Goal: Task Accomplishment & Management: Manage account settings

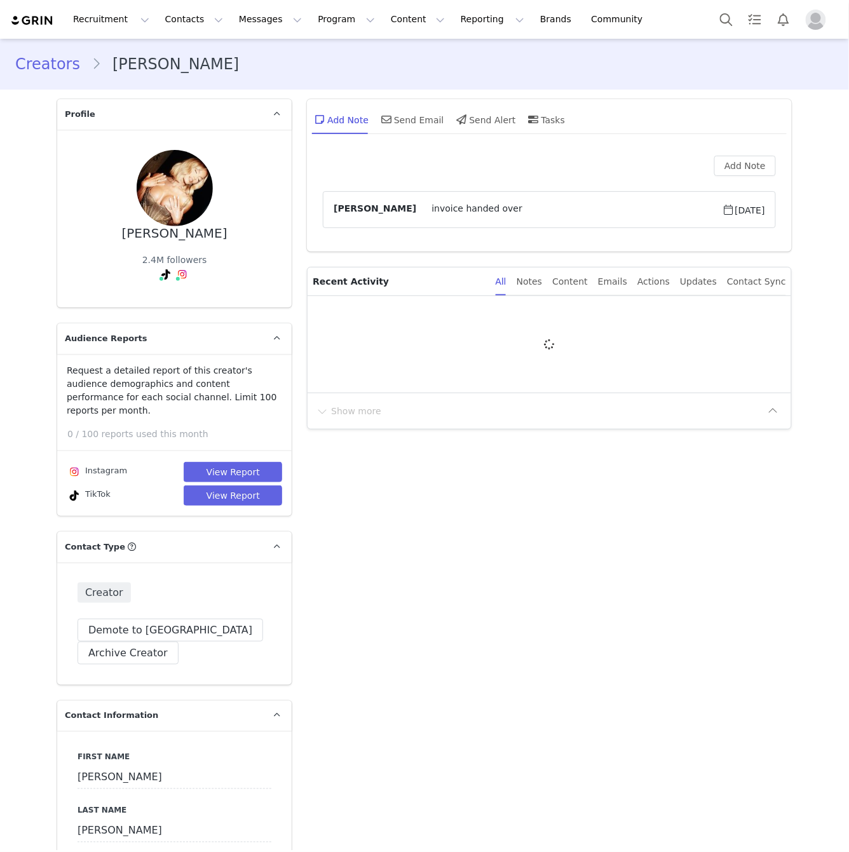
type input "+44 ([GEOGRAPHIC_DATA])"
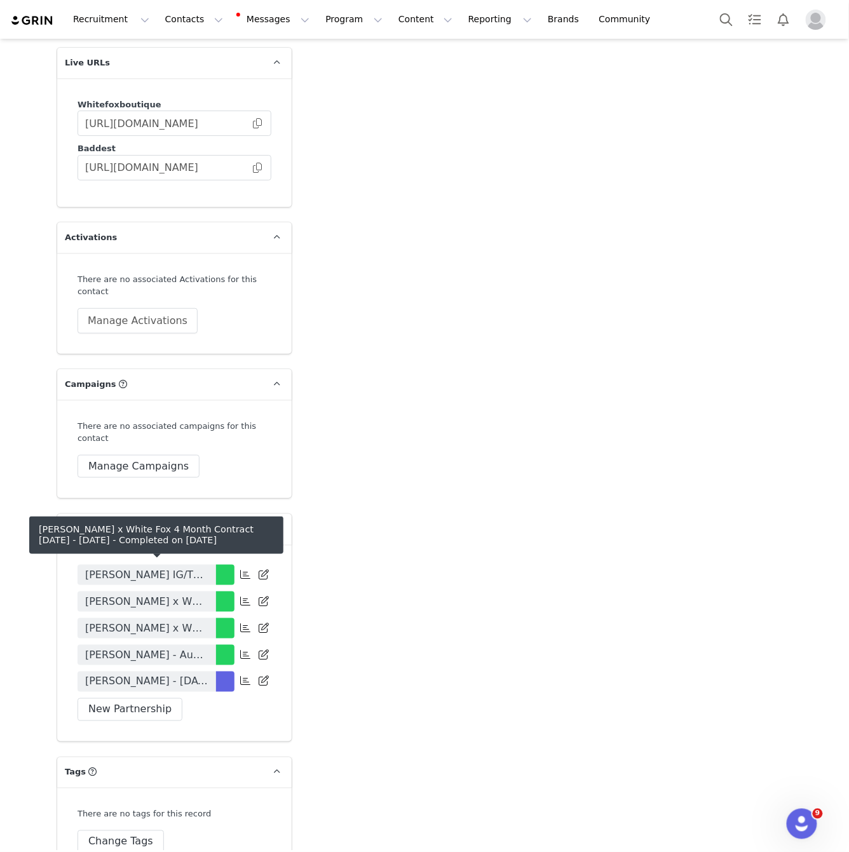
scroll to position [2568, 0]
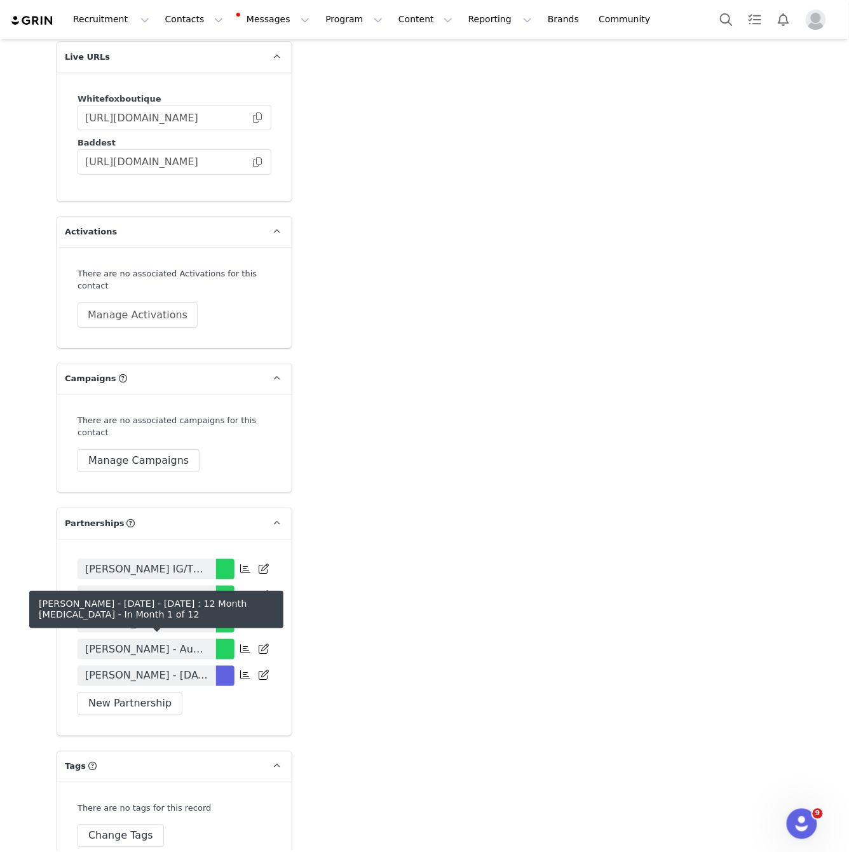
click at [206, 669] on span "[PERSON_NAME] - [DATE] - [DATE] : 12 Month [MEDICAL_DATA]" at bounding box center [146, 676] width 123 height 15
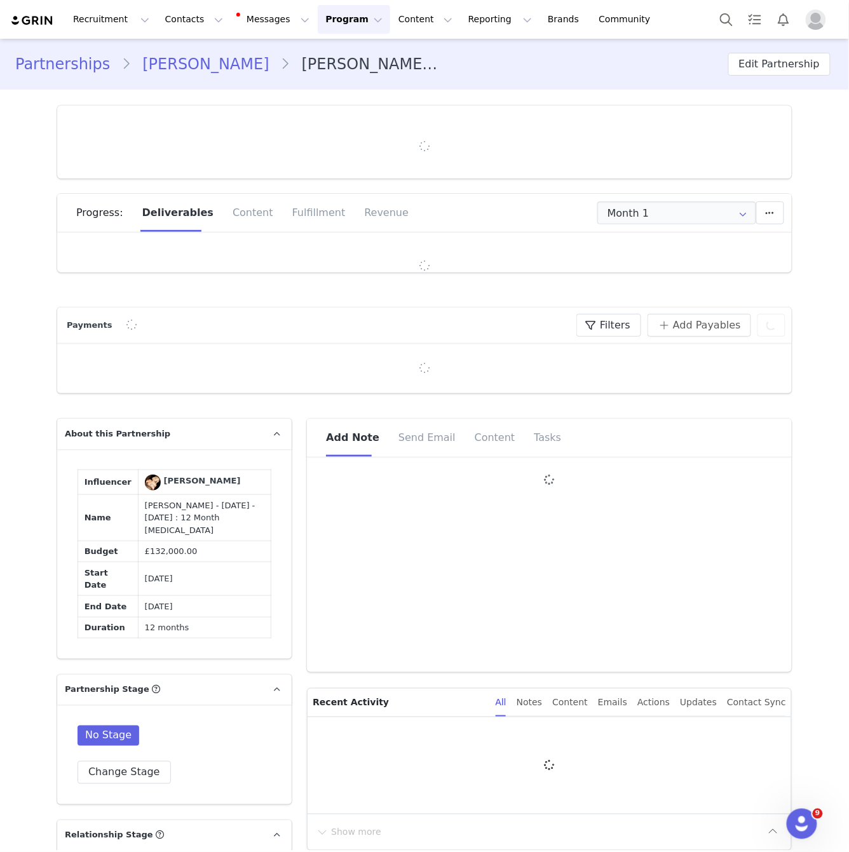
type input "+44 ([GEOGRAPHIC_DATA])"
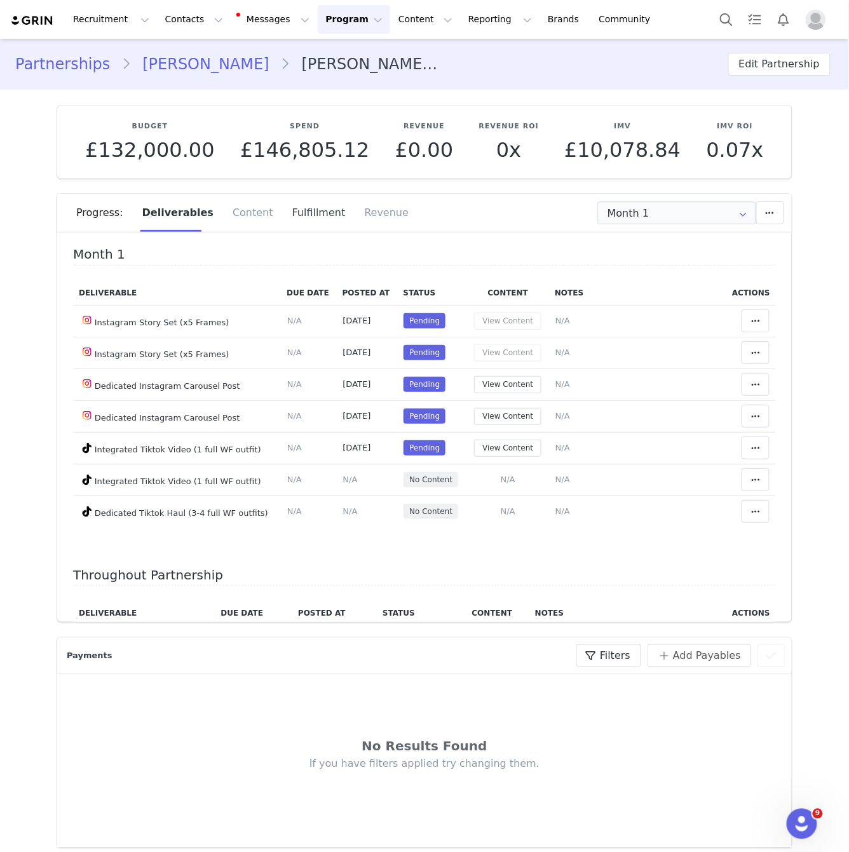
click at [311, 212] on div "Fulfillment" at bounding box center [319, 213] width 72 height 38
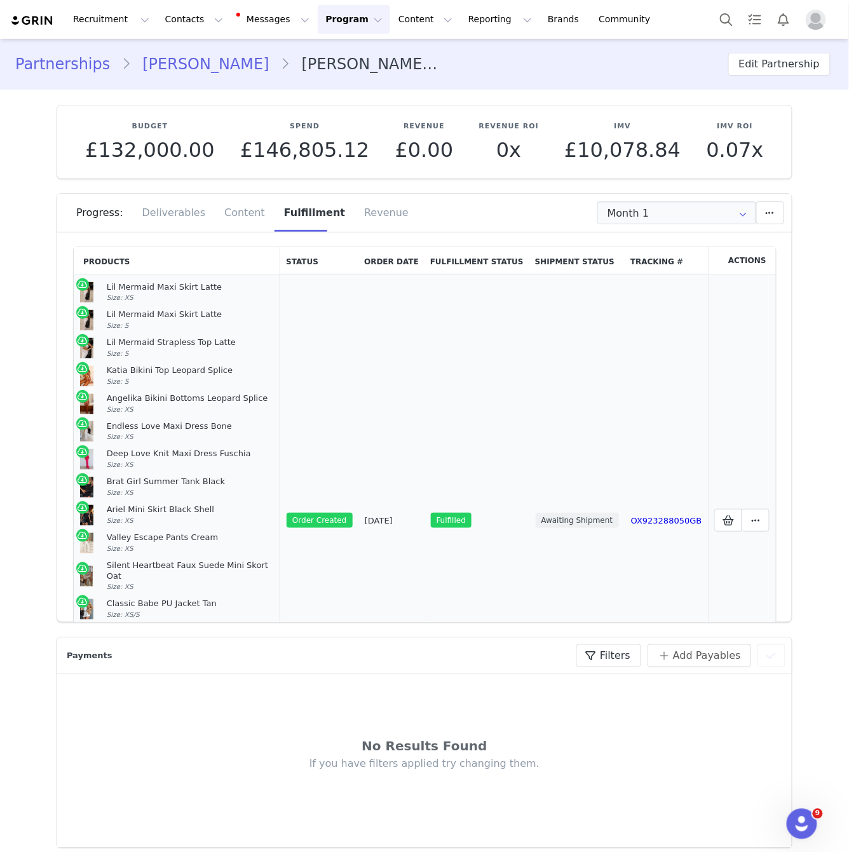
click at [195, 422] on div "Endless Love Maxi Dress Bone" at bounding box center [191, 426] width 168 height 11
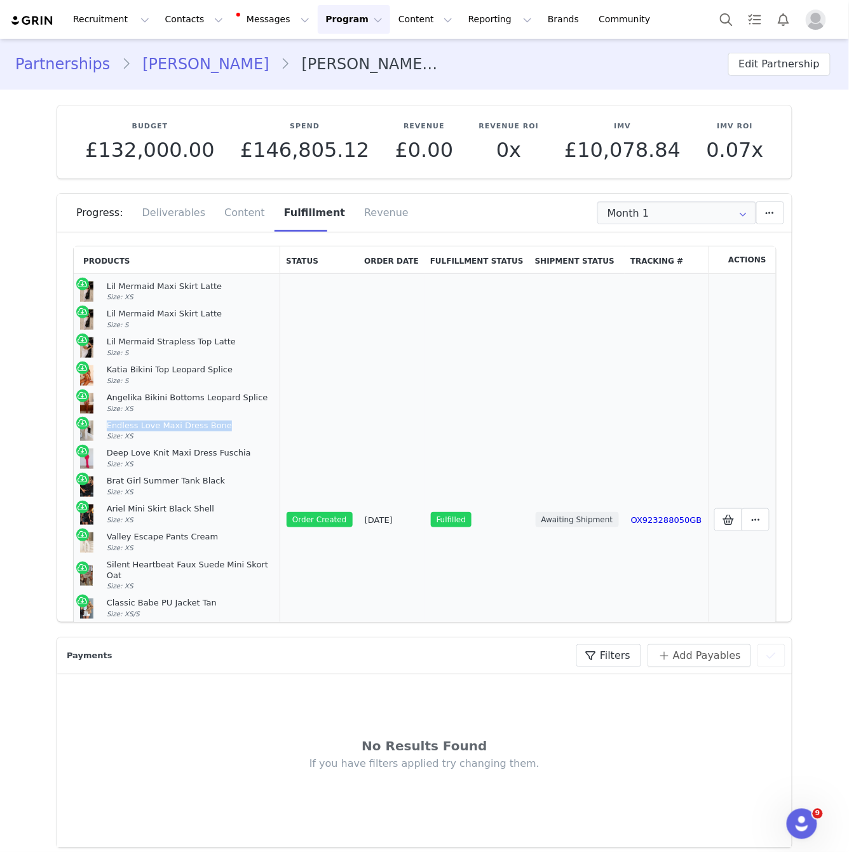
copy div "Endless Love Maxi Dress Bone"
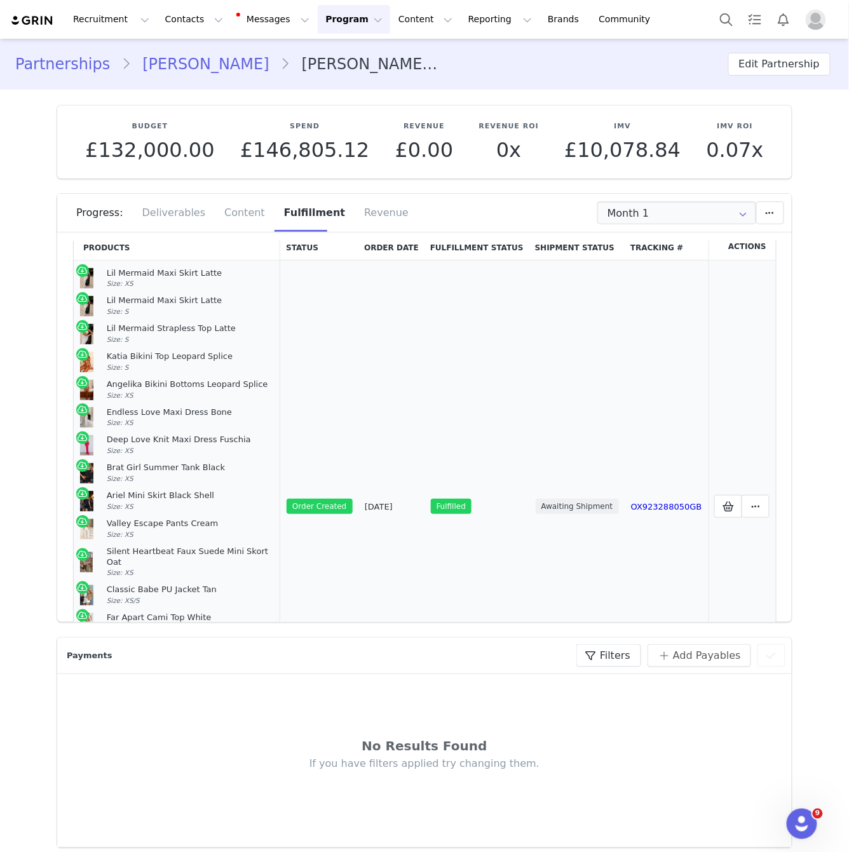
click at [179, 444] on div "Deep Love Knit Maxi Dress Fuschia" at bounding box center [191, 440] width 168 height 11
click at [181, 442] on div "Deep Love Knit Maxi Dress Fuschia" at bounding box center [191, 440] width 168 height 11
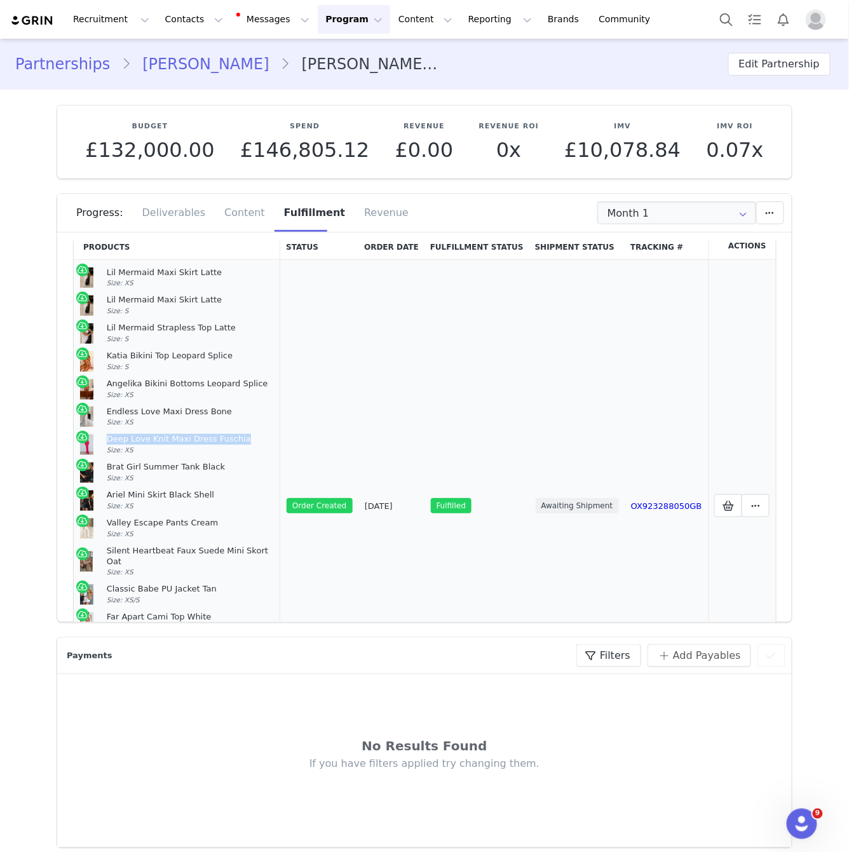
click at [181, 442] on div "Deep Love Knit Maxi Dress Fuschia" at bounding box center [191, 439] width 168 height 11
copy div "Deep Love Knit Maxi Dress Fuschia"
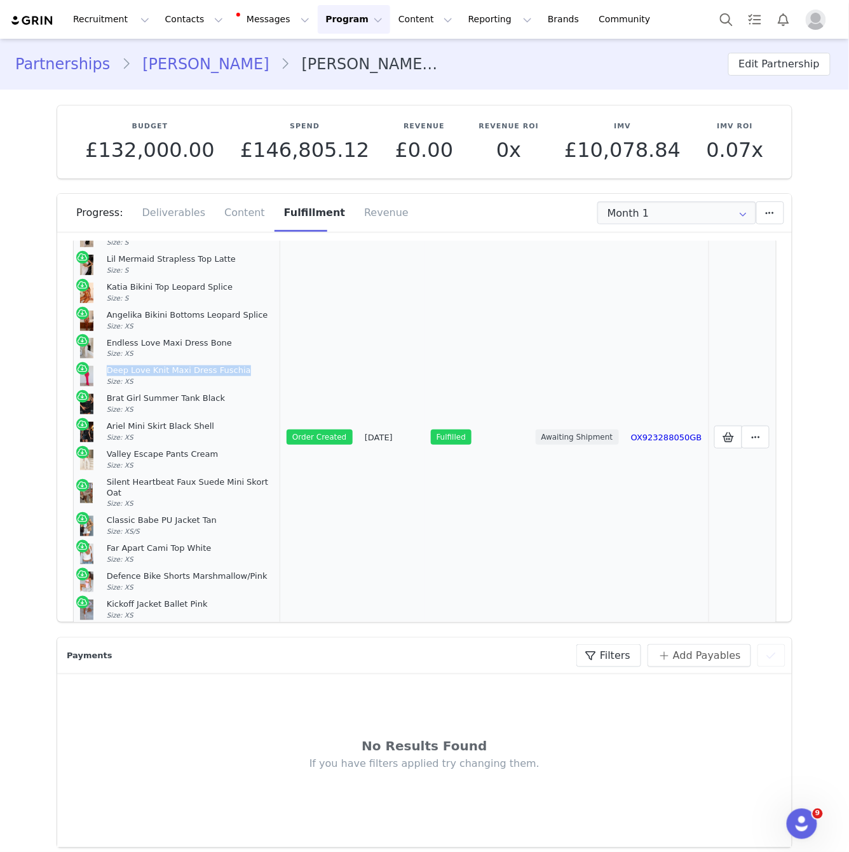
scroll to position [0, 0]
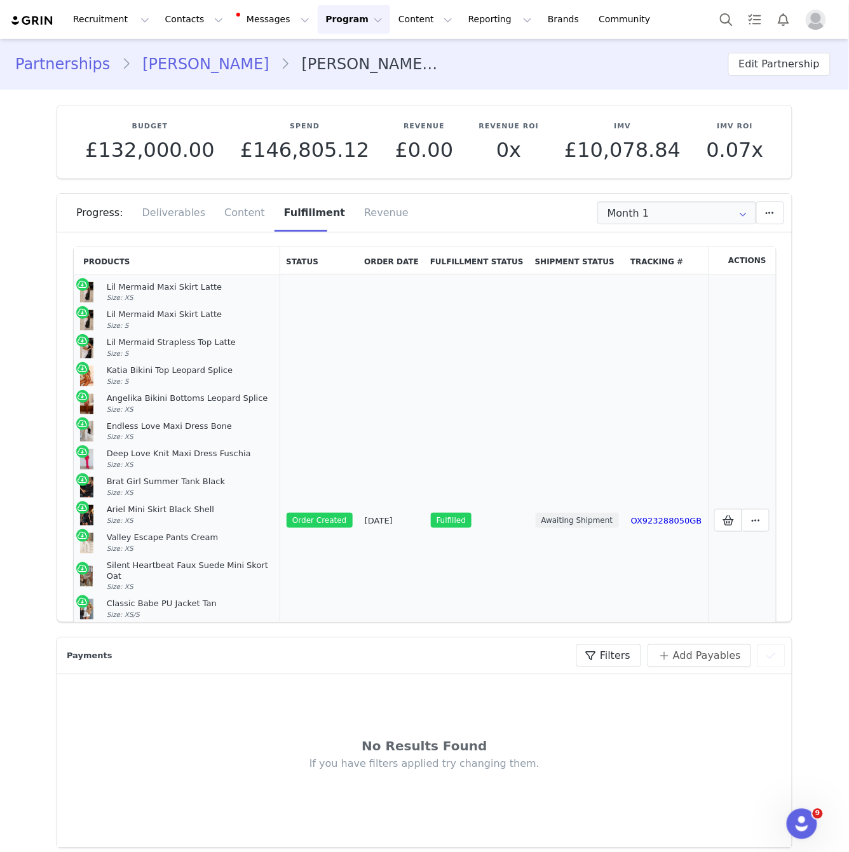
click at [165, 345] on div "Lil Mermaid Strapless Top Latte" at bounding box center [191, 343] width 168 height 11
copy div "Lil Mermaid Strapless Top Latte"
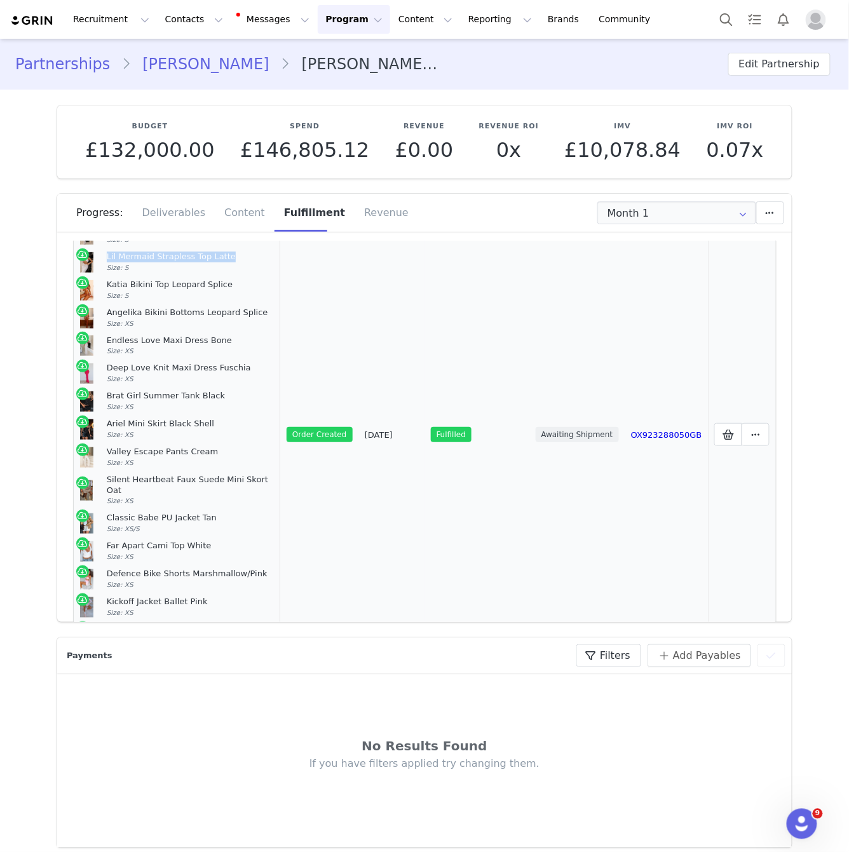
scroll to position [78, 0]
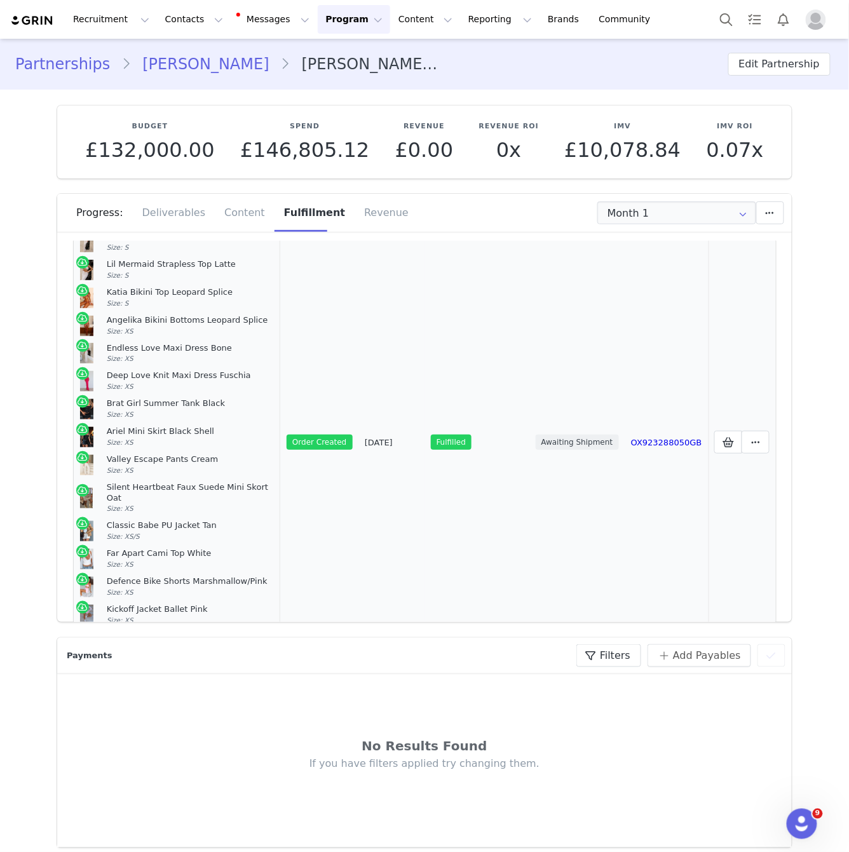
click at [183, 292] on div "Katia Bikini Top Leopard Splice" at bounding box center [191, 292] width 168 height 11
click at [184, 292] on div "Katia Bikini Top Leopard Splice" at bounding box center [191, 292] width 168 height 11
copy div "Katia Bikini Top Leopard Splice"
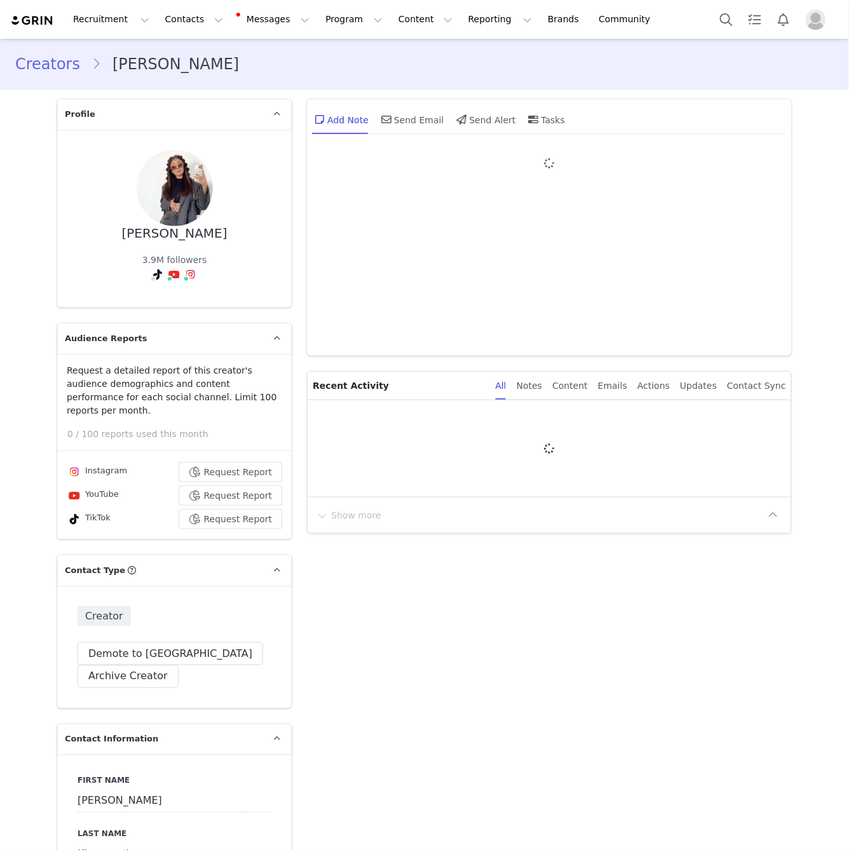
type input "+44 ([GEOGRAPHIC_DATA])"
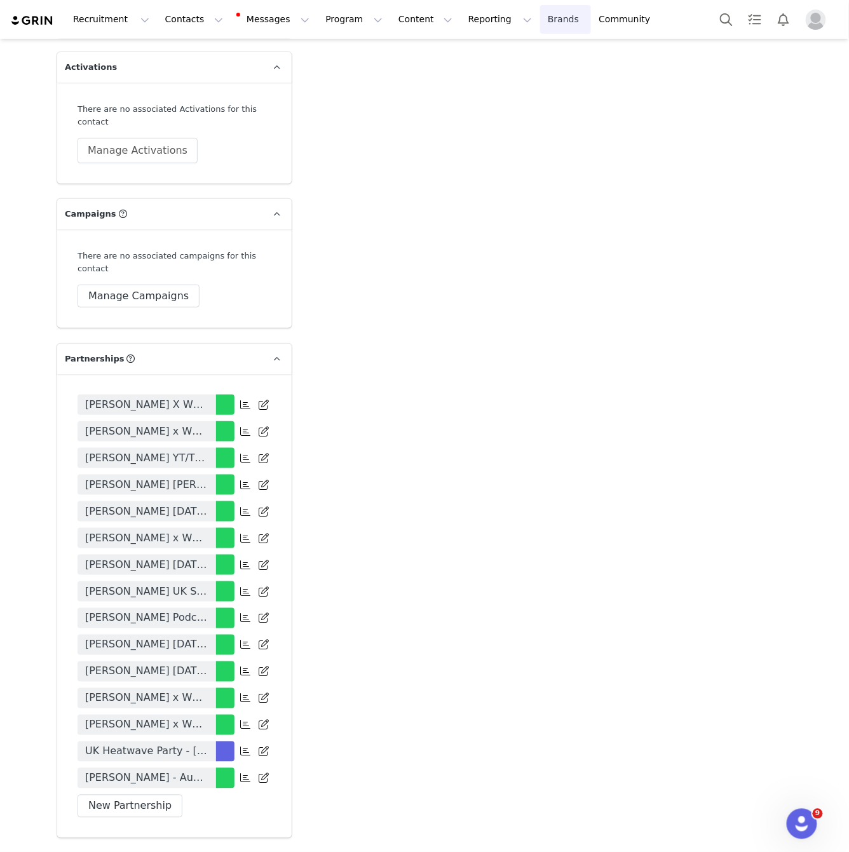
scroll to position [2681, 0]
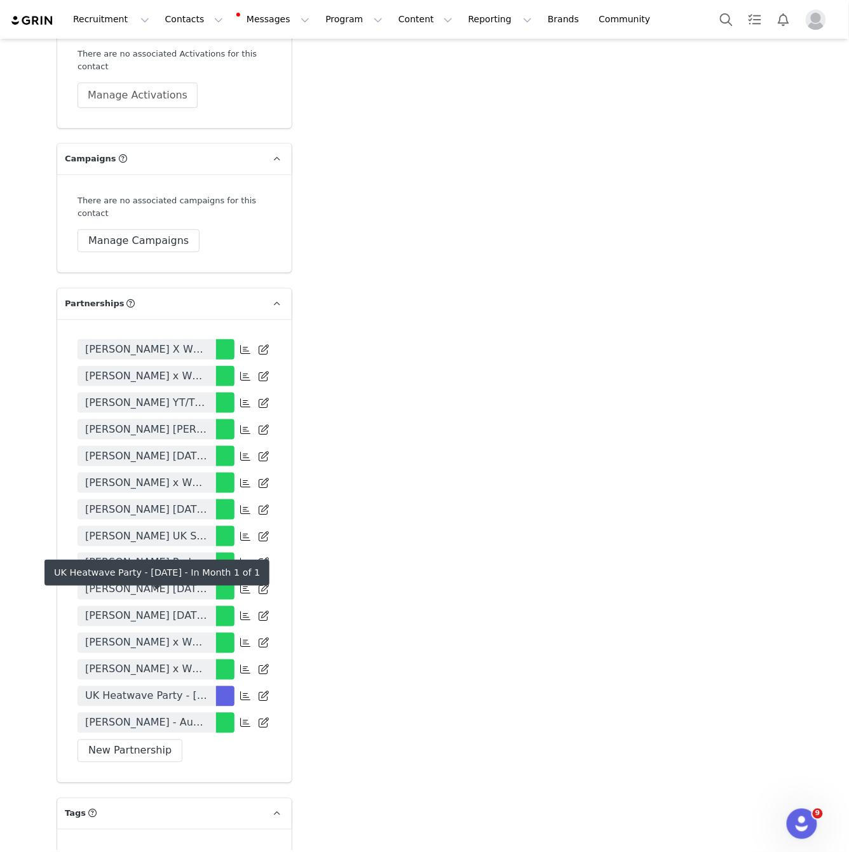
click at [215, 687] on link "UK Heatwave Party - [DATE]" at bounding box center [147, 697] width 139 height 20
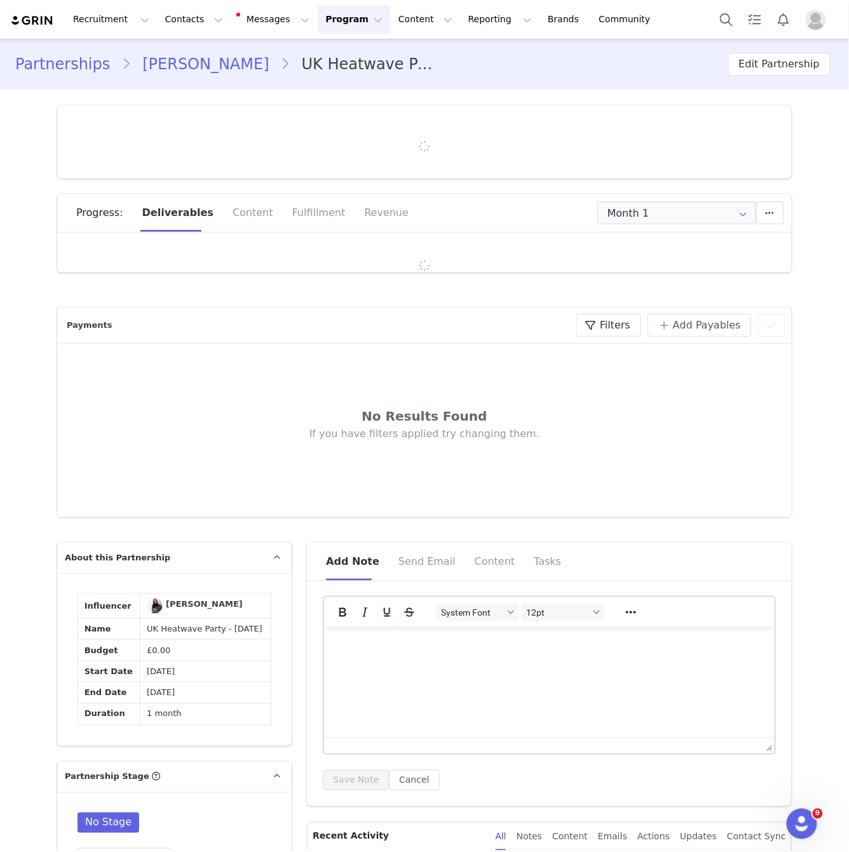
type input "+44 ([GEOGRAPHIC_DATA])"
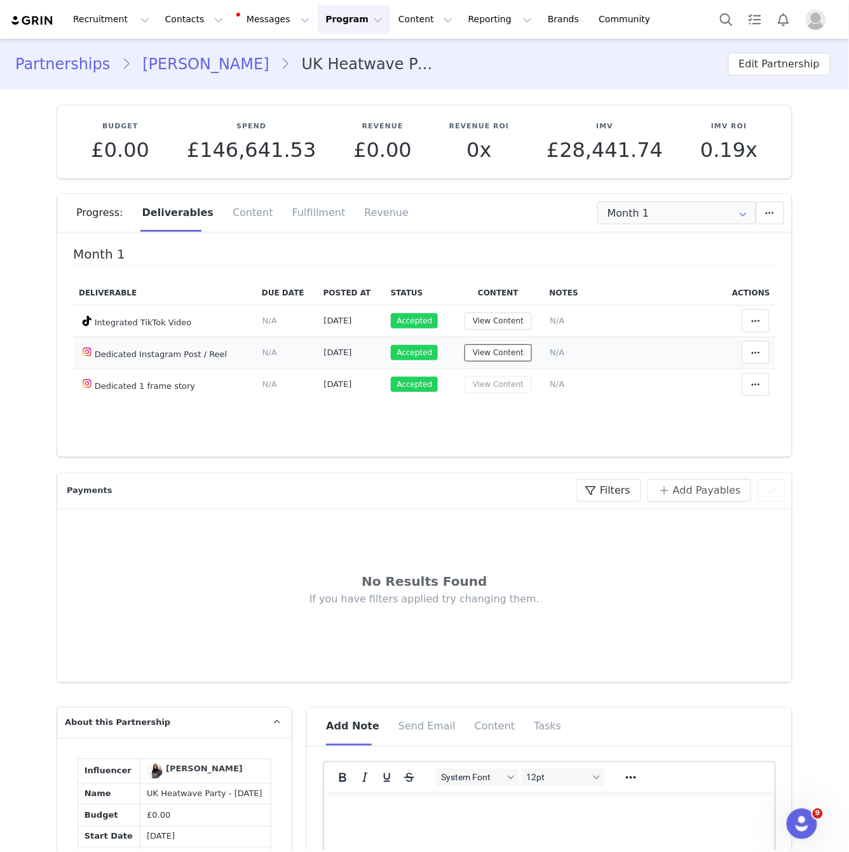
click at [484, 348] on button "View Content" at bounding box center [498, 353] width 67 height 17
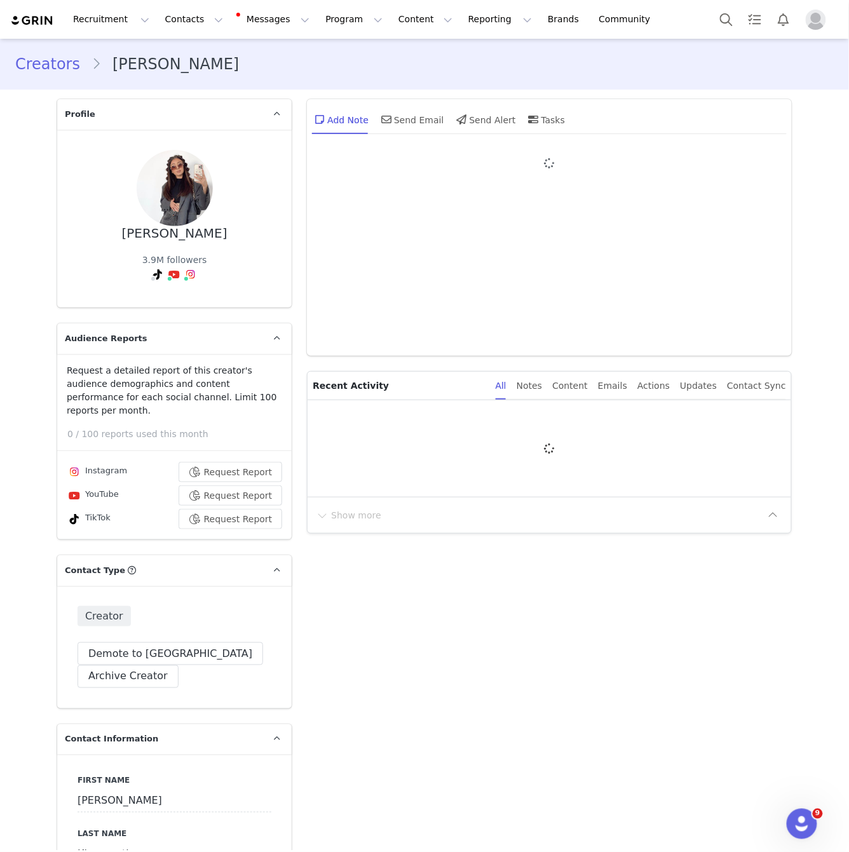
type input "+44 ([GEOGRAPHIC_DATA])"
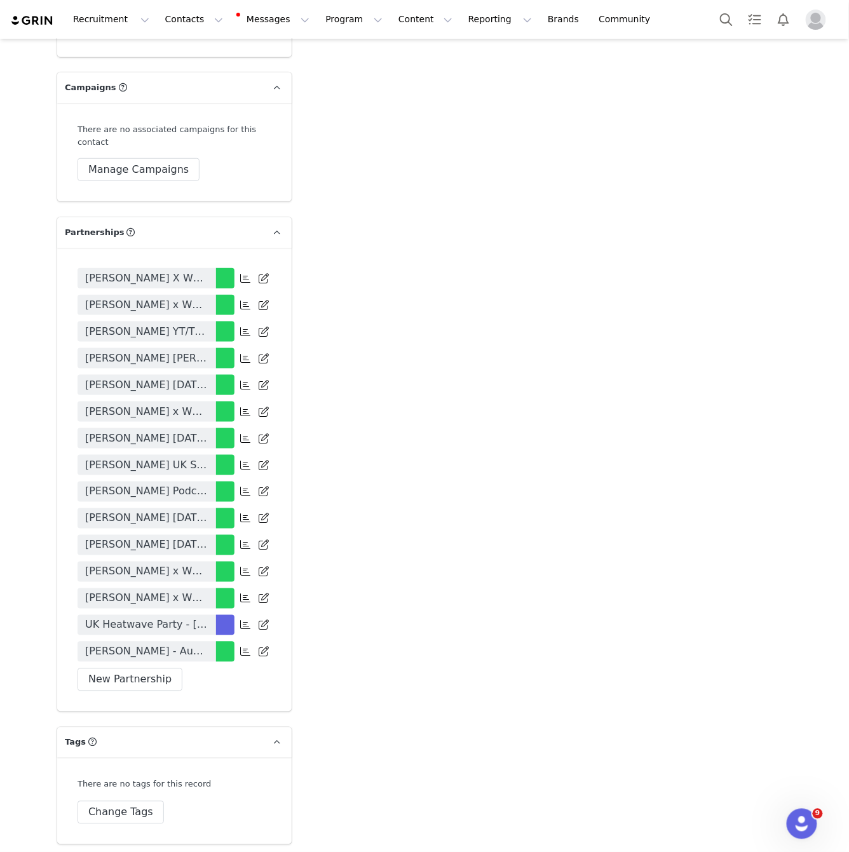
scroll to position [2756, 0]
